Goal: Task Accomplishment & Management: Complete application form

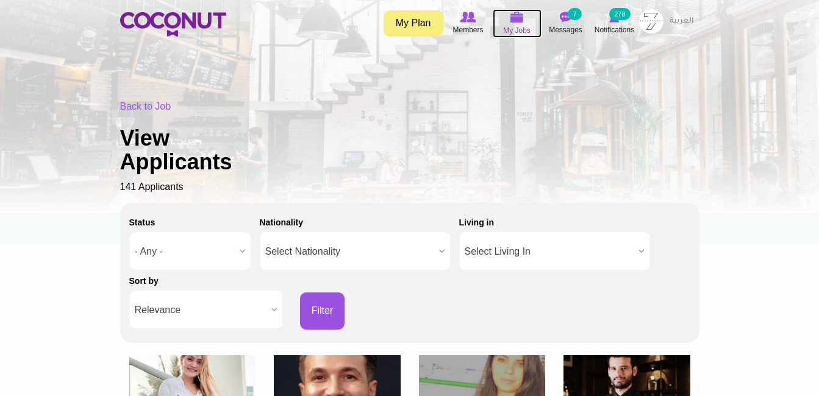
click at [519, 21] on img at bounding box center [516, 17] width 13 height 11
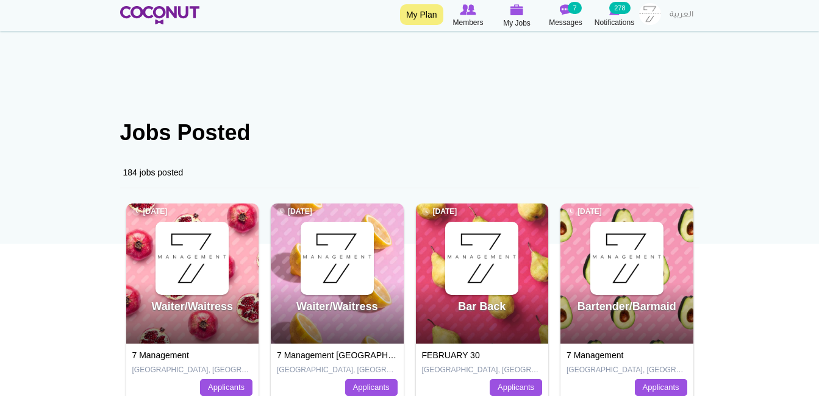
scroll to position [122, 0]
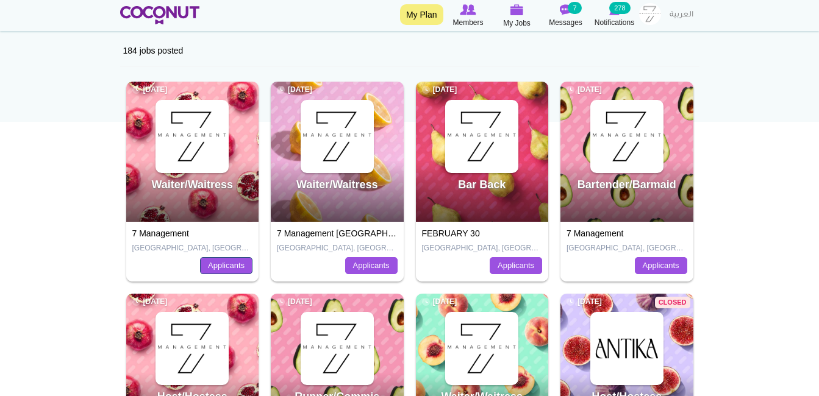
click at [219, 265] on link "Applicants" at bounding box center [226, 265] width 52 height 17
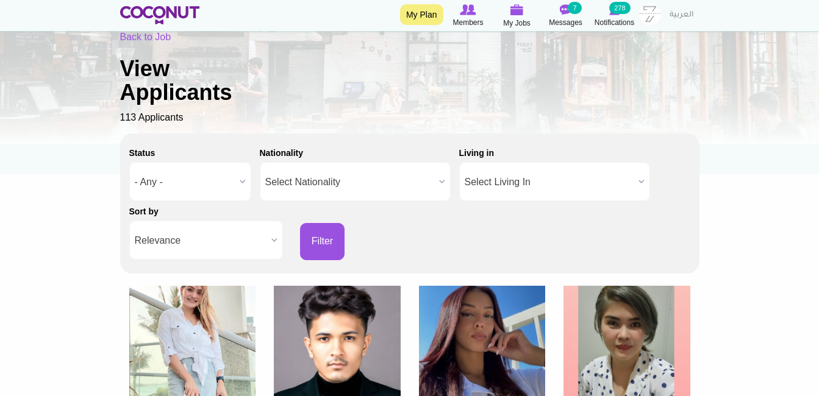
scroll to position [244, 0]
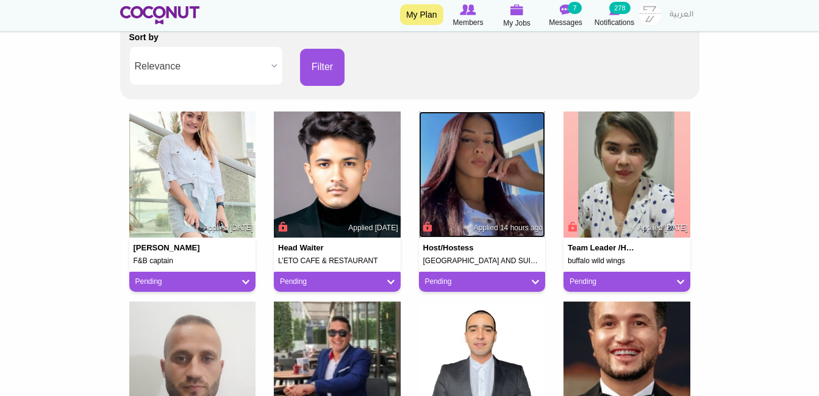
click at [488, 212] on img at bounding box center [482, 175] width 127 height 127
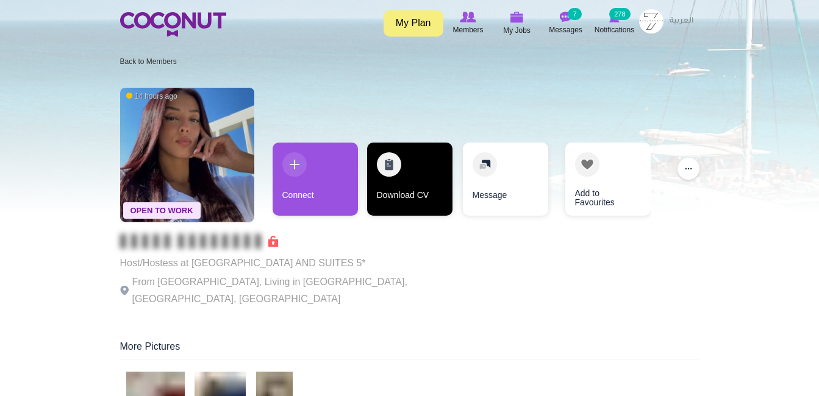
click at [393, 188] on link "Download CV" at bounding box center [409, 179] width 85 height 73
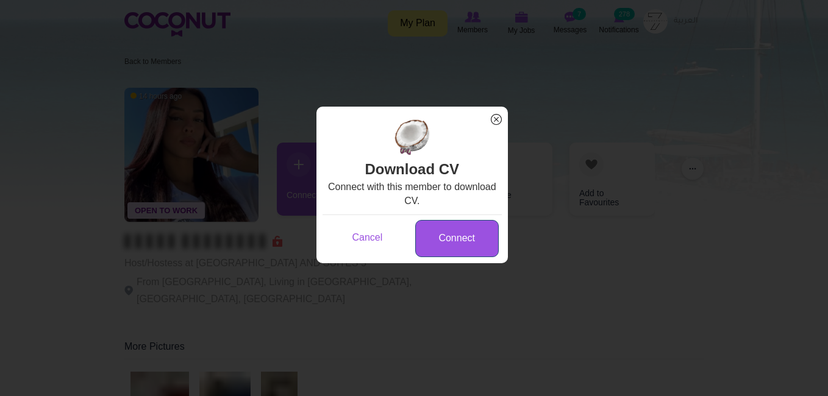
click at [447, 244] on link "Connect" at bounding box center [457, 238] width 84 height 37
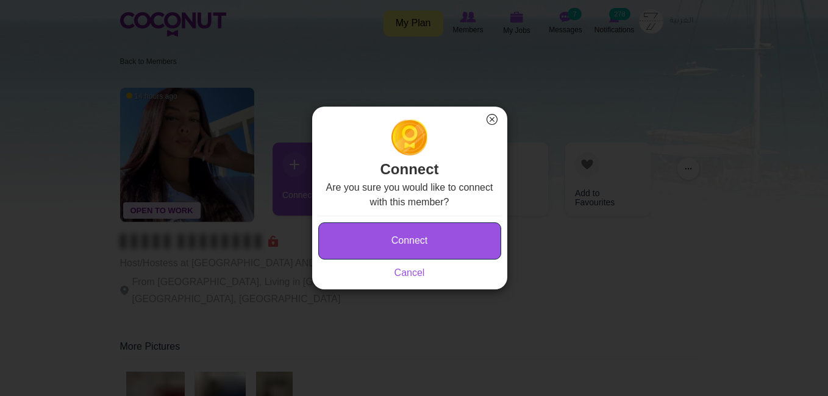
click at [447, 244] on button "Connect" at bounding box center [409, 241] width 183 height 37
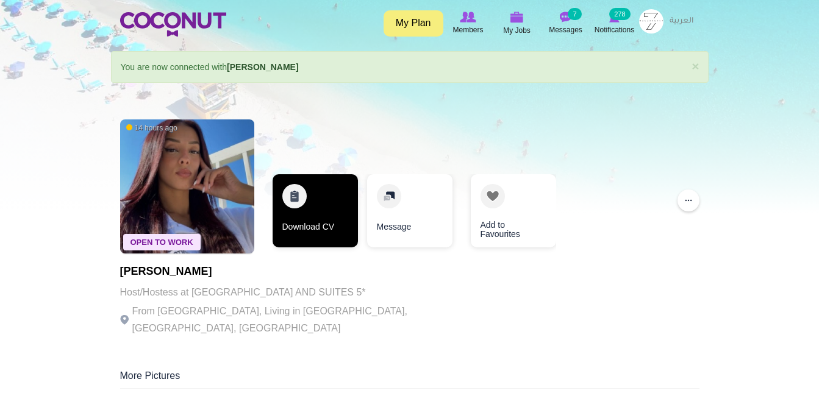
click at [338, 210] on link "Download CV" at bounding box center [314, 210] width 85 height 73
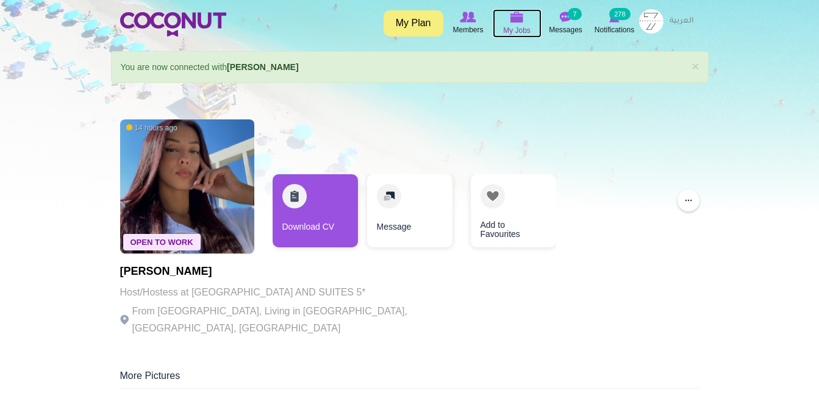
click at [508, 20] on icon at bounding box center [517, 17] width 46 height 14
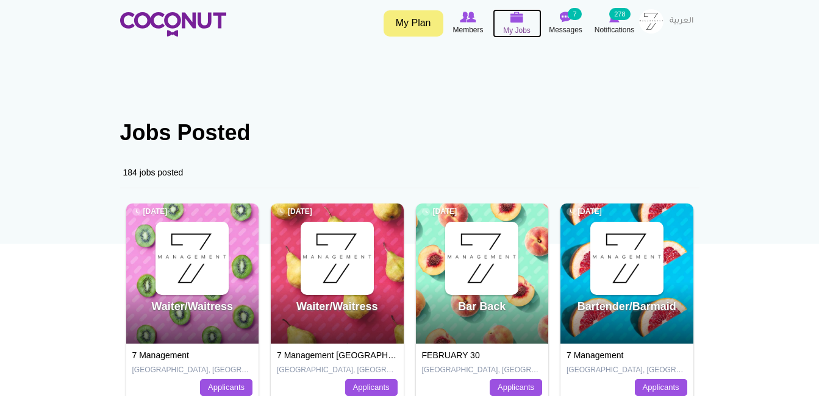
click at [511, 23] on img at bounding box center [516, 17] width 13 height 11
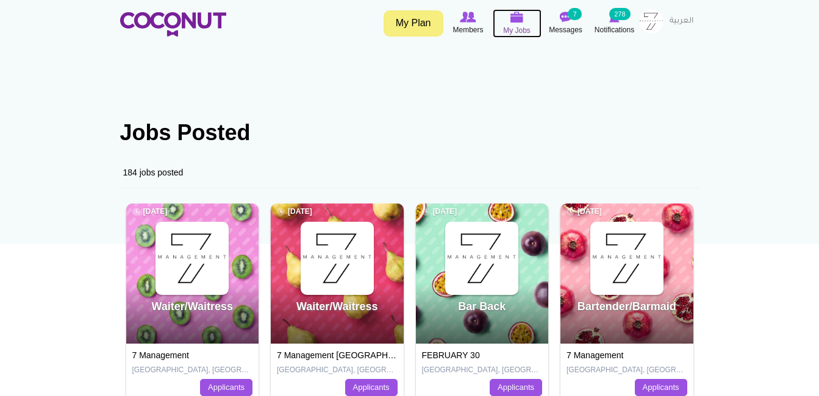
click at [514, 26] on span "My Jobs" at bounding box center [516, 30] width 27 height 12
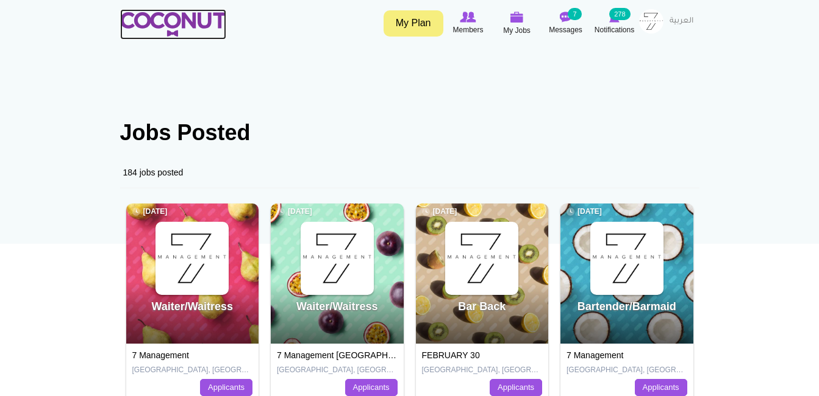
click at [169, 23] on img at bounding box center [173, 24] width 106 height 24
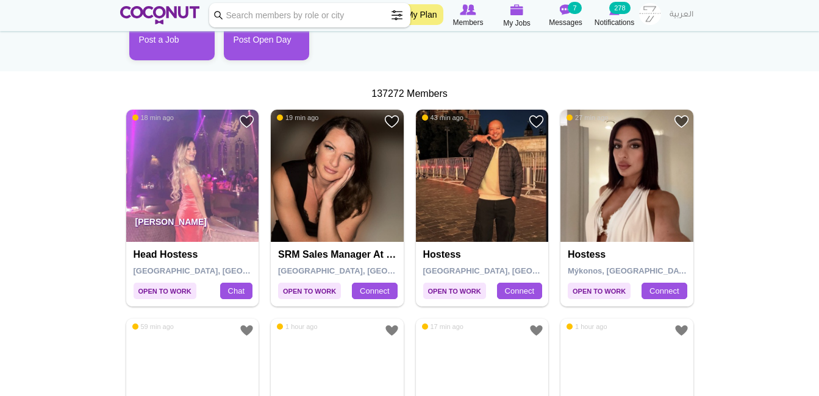
scroll to position [183, 0]
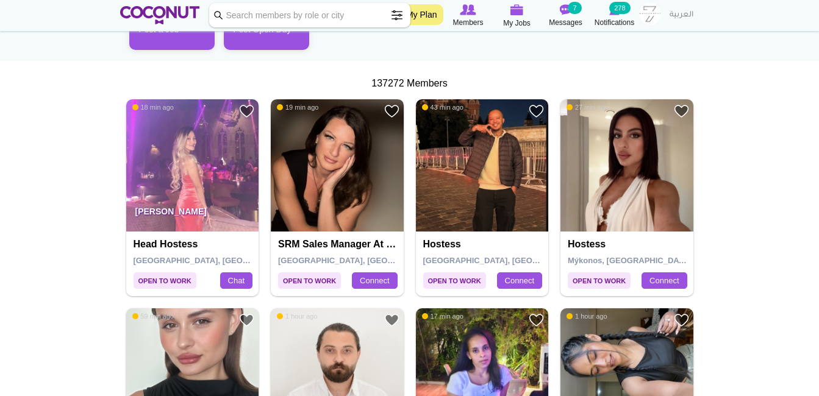
click at [344, 191] on img at bounding box center [337, 165] width 133 height 133
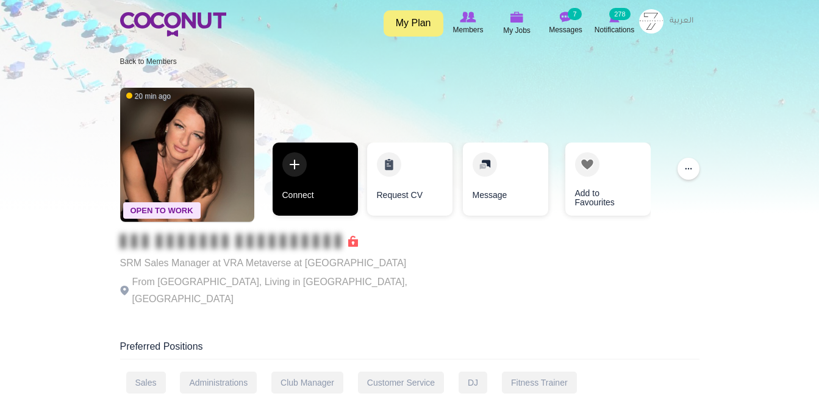
click at [320, 182] on link "Connect" at bounding box center [314, 179] width 85 height 73
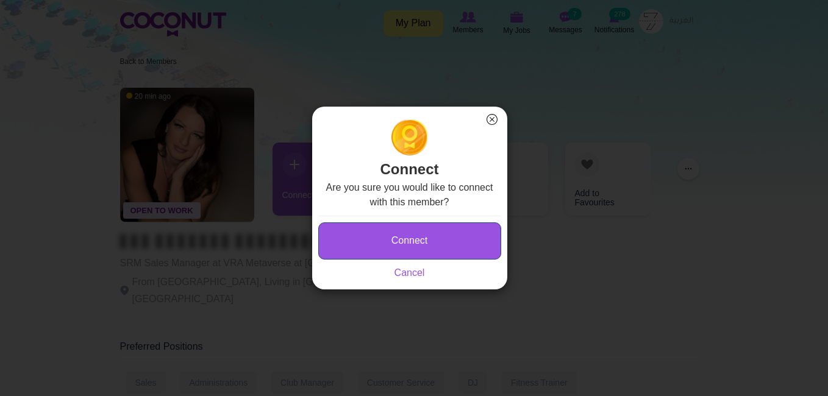
click at [436, 243] on button "Connect" at bounding box center [409, 241] width 183 height 37
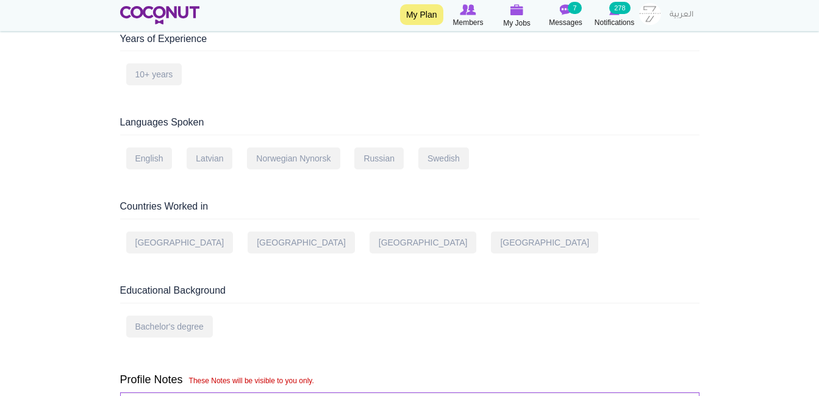
scroll to position [59, 0]
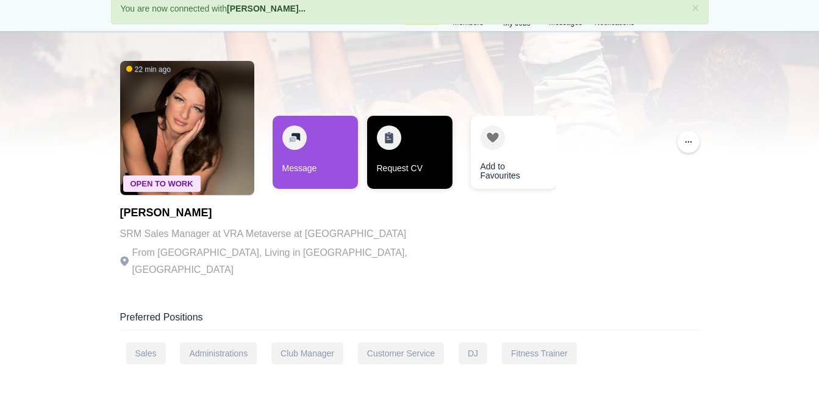
click at [421, 162] on link "Request CV" at bounding box center [409, 152] width 85 height 73
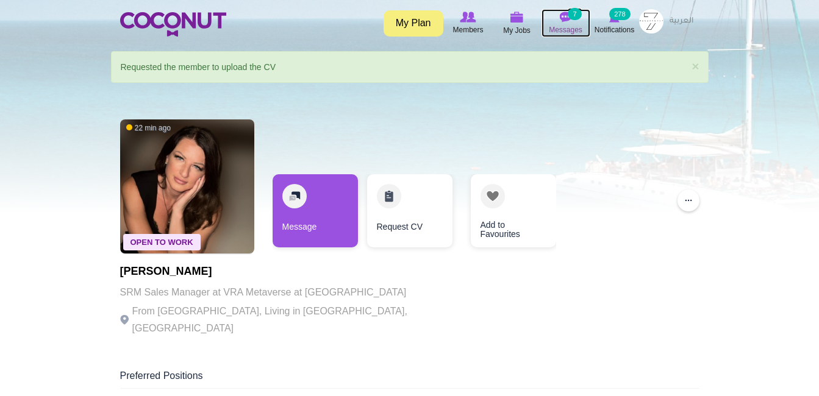
click at [560, 21] on img at bounding box center [566, 17] width 12 height 11
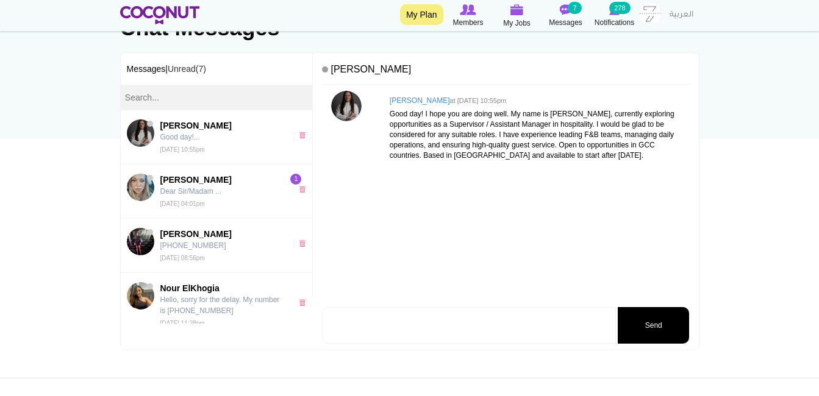
scroll to position [122, 0]
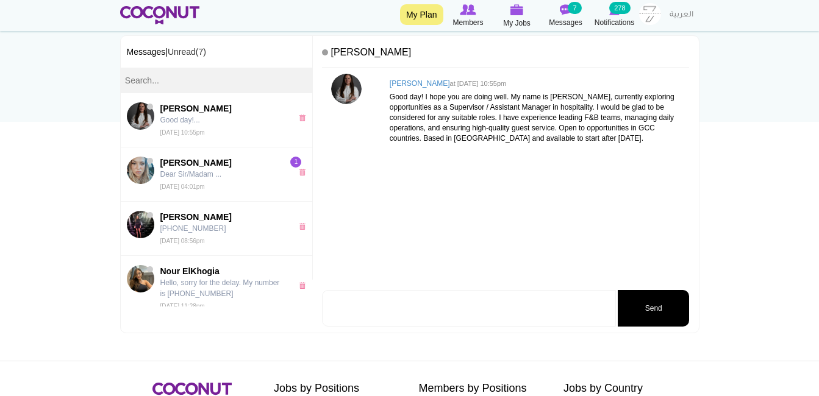
click at [519, 304] on textarea at bounding box center [469, 308] width 294 height 37
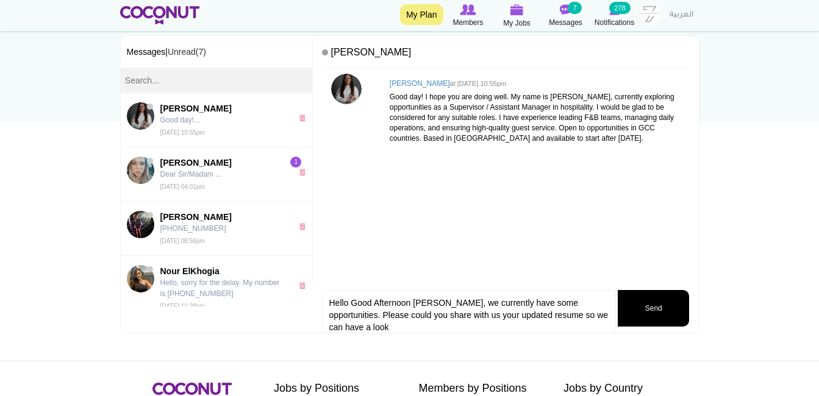
scroll to position [0, 0]
type textarea "Hello Good Afternoon Maryna, we currently have some opportunities. Please could…"
click at [669, 311] on button "Send" at bounding box center [653, 308] width 71 height 37
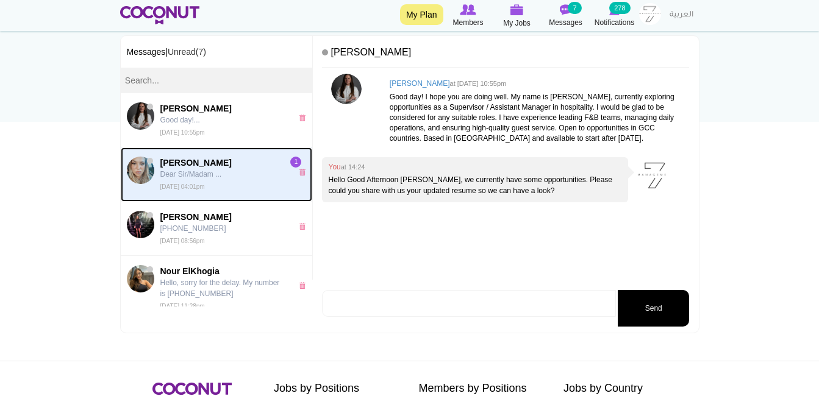
click at [221, 182] on span "Karima Saasougui Dear Sir/Madam ... Thu, Sep 25th, 2025 04:01pm" at bounding box center [223, 174] width 126 height 35
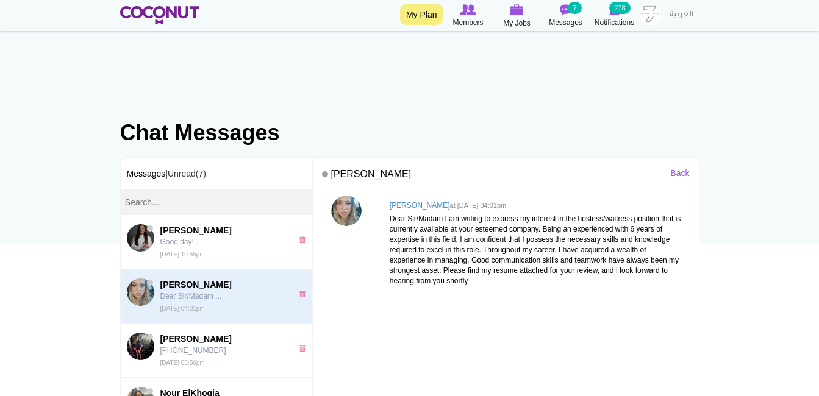
scroll to position [61, 0]
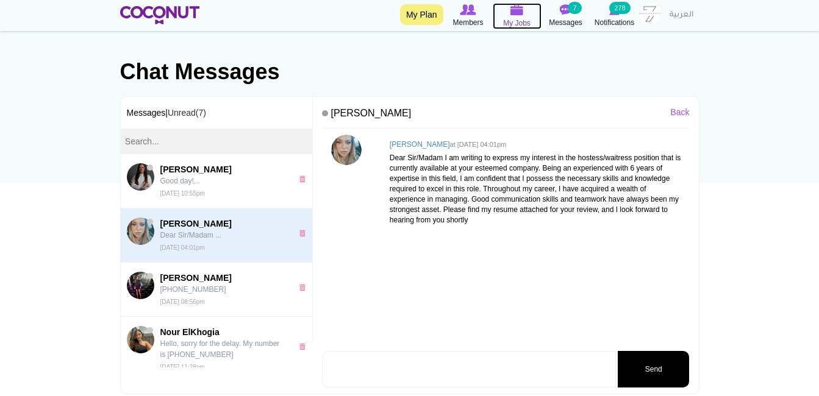
click at [512, 17] on span "My Jobs" at bounding box center [516, 23] width 27 height 12
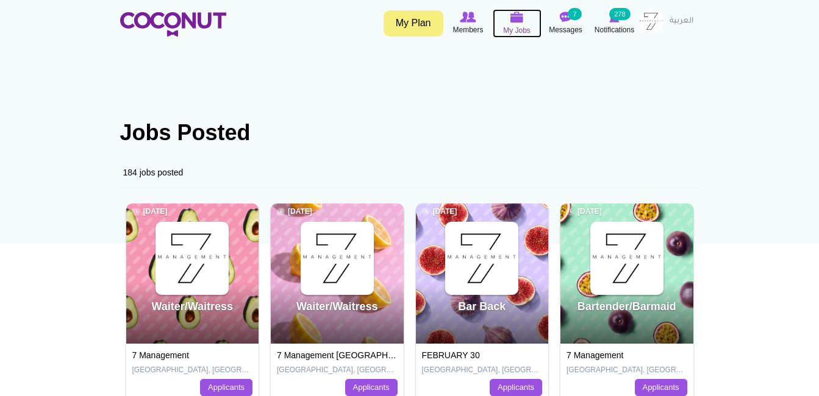
click at [512, 26] on span "My Jobs" at bounding box center [516, 30] width 27 height 12
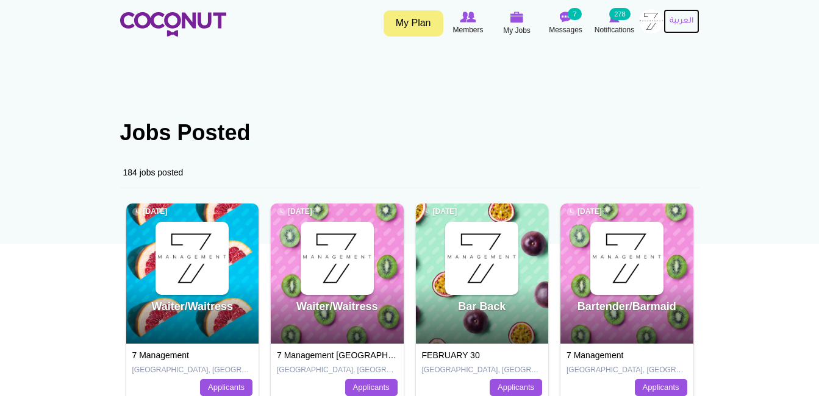
click at [663, 21] on link "العربية" at bounding box center [681, 21] width 36 height 24
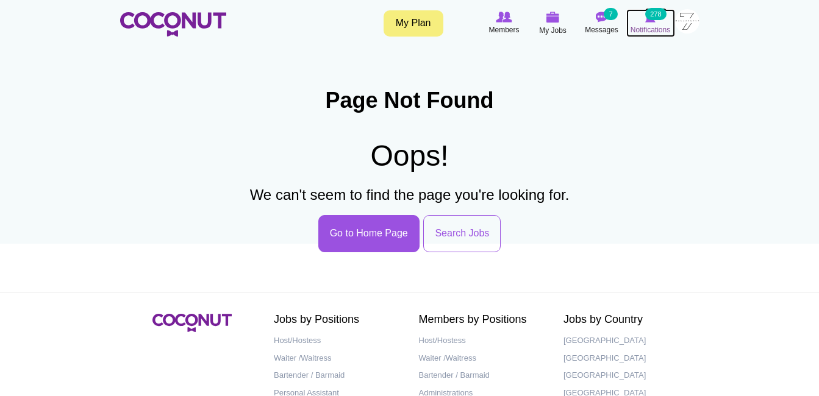
click at [669, 14] on icon at bounding box center [650, 16] width 46 height 13
click at [693, 21] on img at bounding box center [687, 21] width 24 height 24
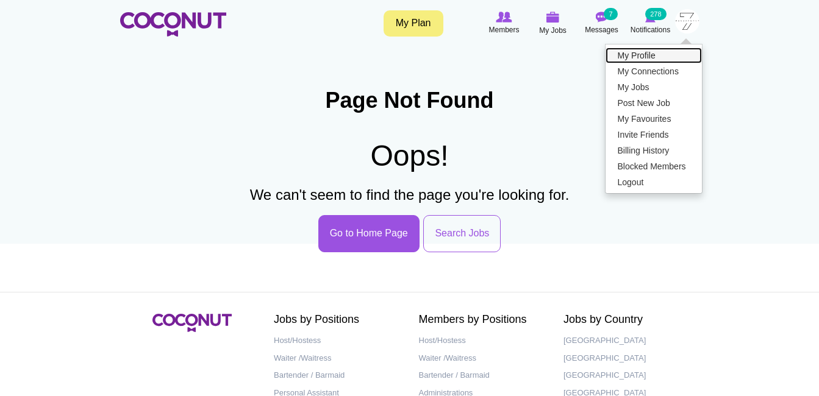
click at [667, 57] on link "My Profile" at bounding box center [653, 56] width 96 height 16
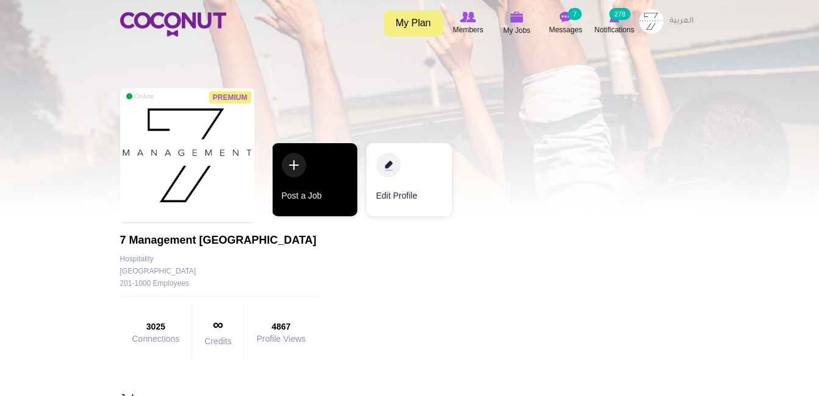
click at [336, 174] on link "Post a Job" at bounding box center [314, 179] width 85 height 73
click at [319, 194] on link "Post a Job" at bounding box center [305, 179] width 85 height 73
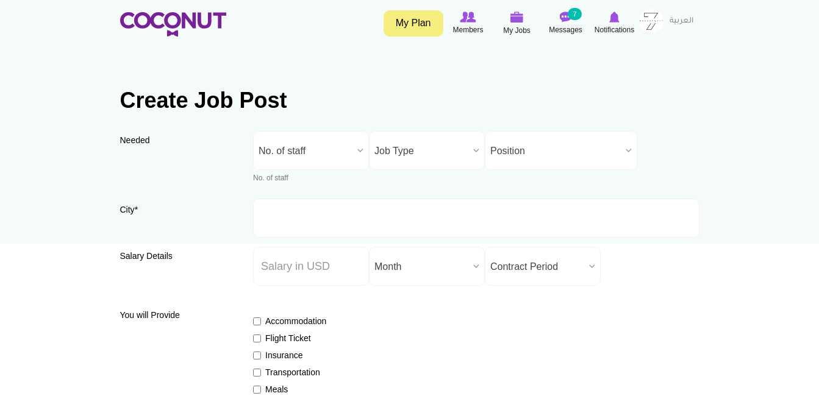
click at [283, 147] on span "No. of staff" at bounding box center [305, 151] width 94 height 39
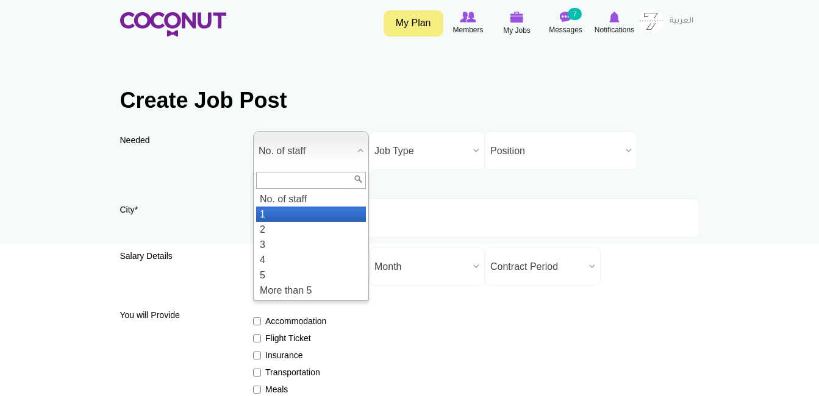
click at [291, 212] on li "1" at bounding box center [311, 214] width 110 height 15
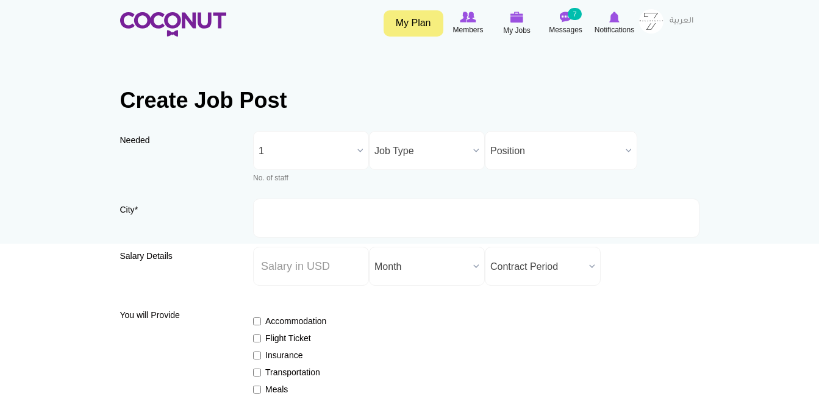
click at [407, 160] on span "Job Type" at bounding box center [421, 151] width 94 height 39
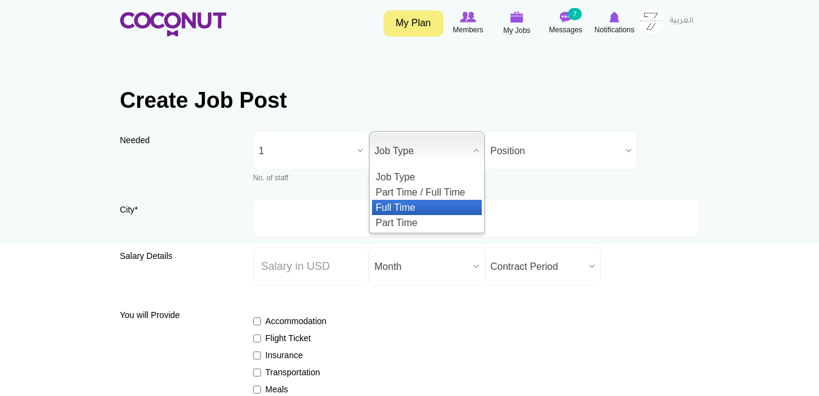
click at [412, 207] on li "Full Time" at bounding box center [427, 207] width 110 height 15
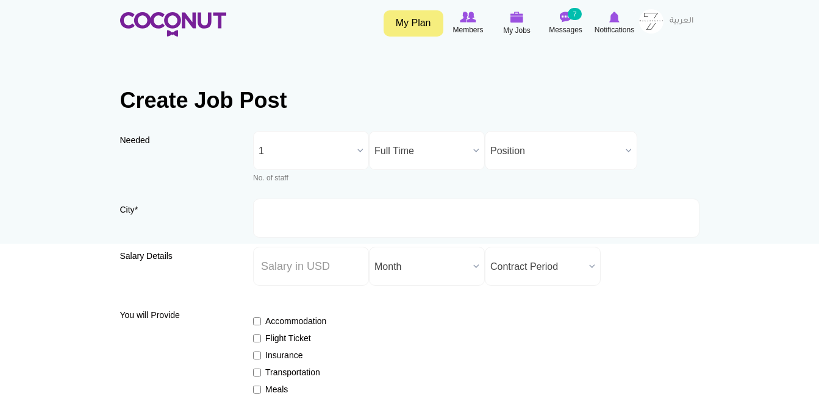
click at [535, 152] on span "Position" at bounding box center [555, 151] width 130 height 39
click at [364, 213] on input "City *" at bounding box center [476, 218] width 446 height 39
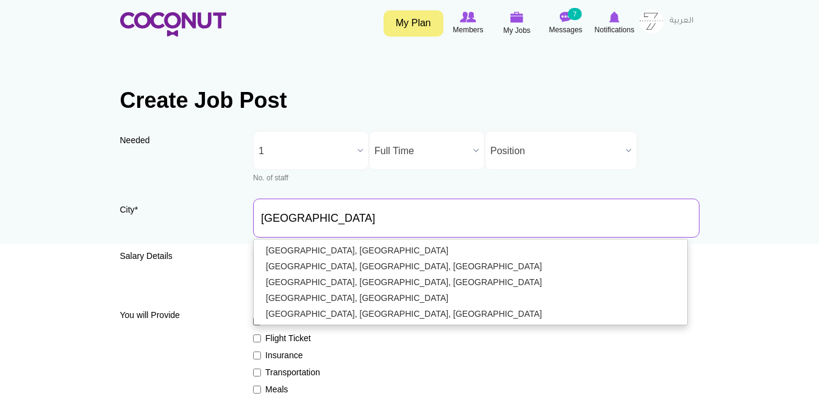
click at [343, 221] on input "Dubai" at bounding box center [476, 218] width 446 height 39
type input "Dubai, United Arab Emirates"
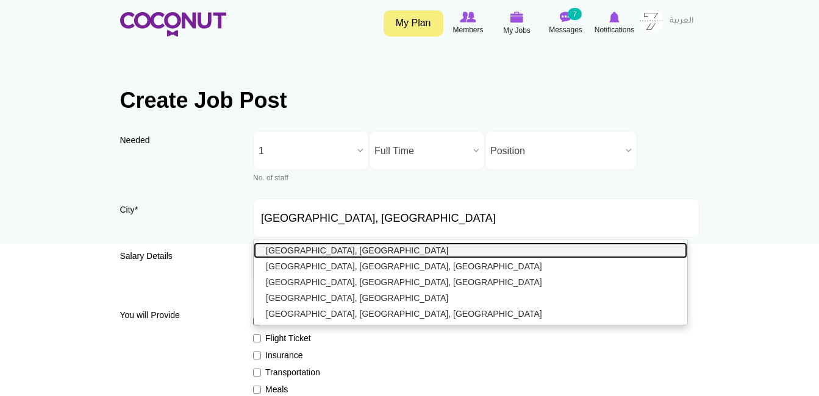
click at [346, 253] on link "Dubai, United Arab Emirates" at bounding box center [470, 251] width 433 height 16
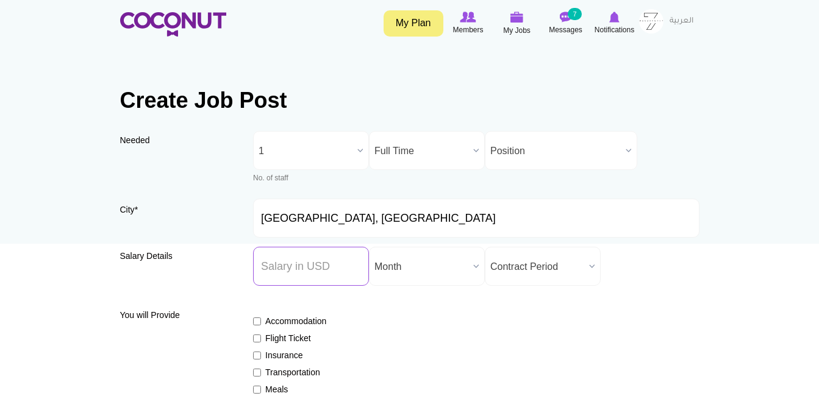
click at [319, 269] on input "Salary ($) *" at bounding box center [311, 266] width 116 height 39
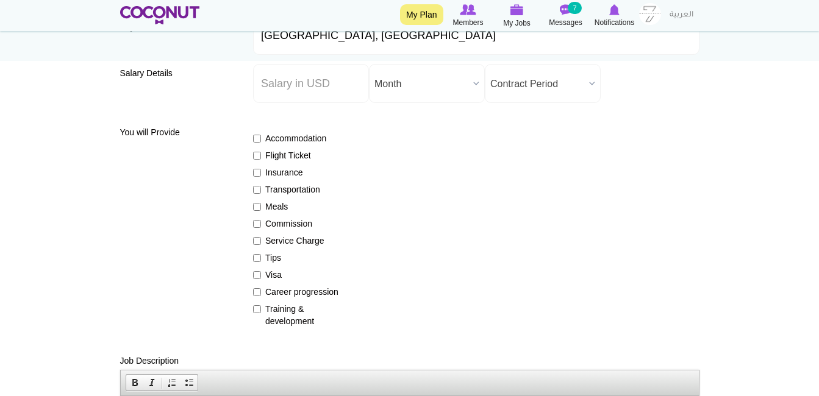
scroll to position [244, 0]
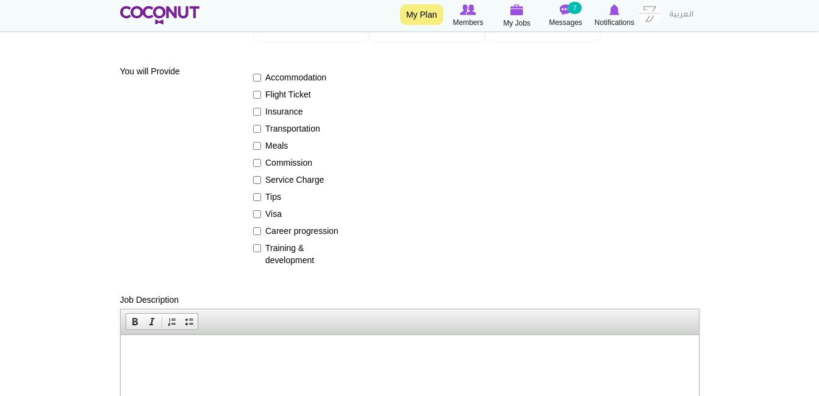
click at [299, 184] on label "Service Charge" at bounding box center [297, 180] width 89 height 12
click at [261, 184] on input "Service Charge" at bounding box center [257, 180] width 8 height 8
click at [296, 182] on label "Service Charge" at bounding box center [297, 180] width 89 height 12
click at [261, 182] on input "Service Charge" at bounding box center [257, 180] width 8 height 8
checkbox input "false"
